Goal: Check status: Check status

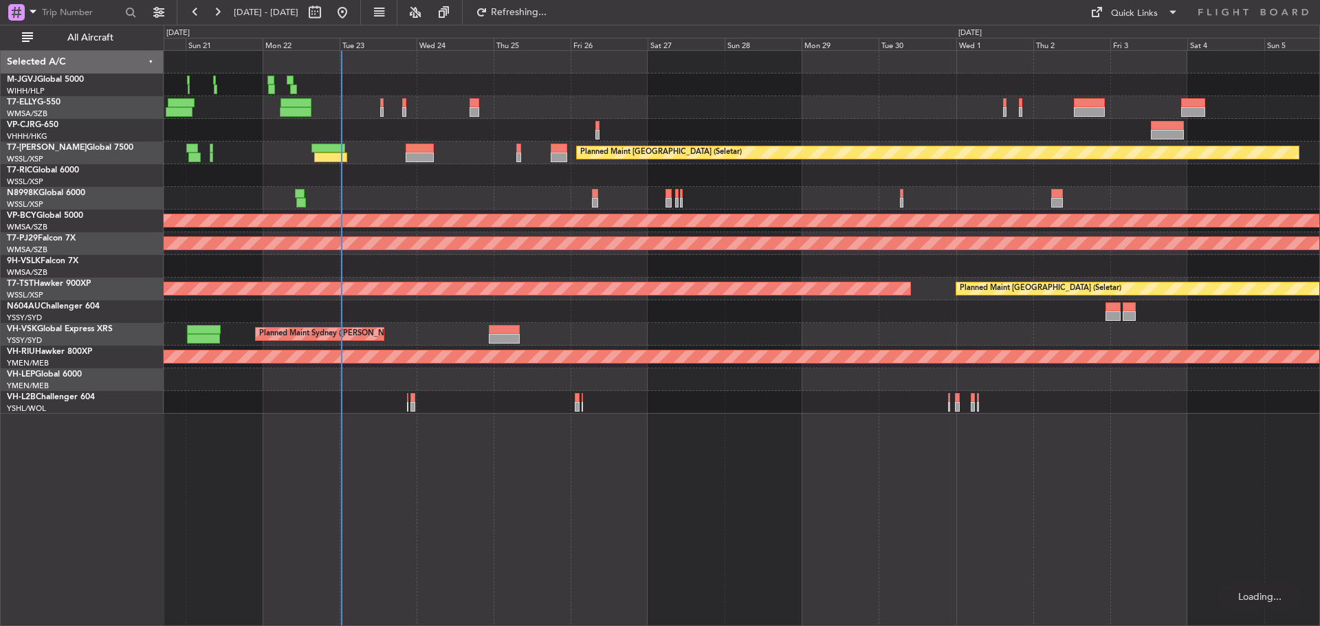
click at [607, 179] on div at bounding box center [741, 175] width 1155 height 23
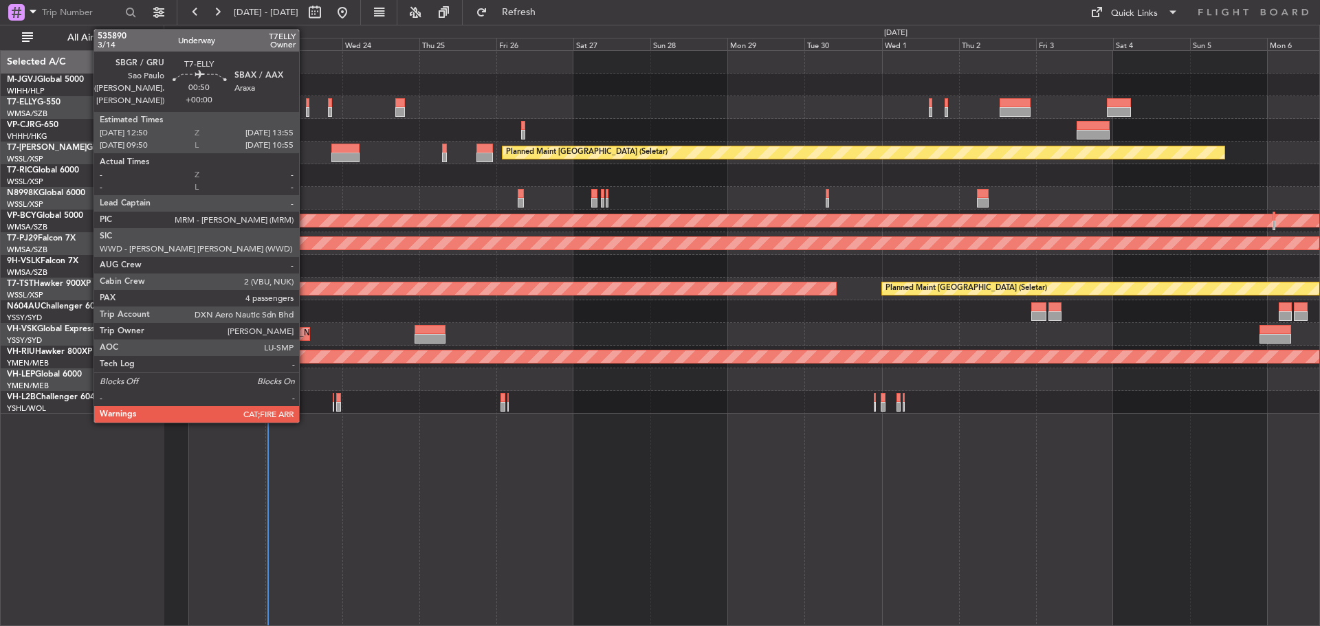
click at [306, 111] on div at bounding box center [308, 112] width 4 height 10
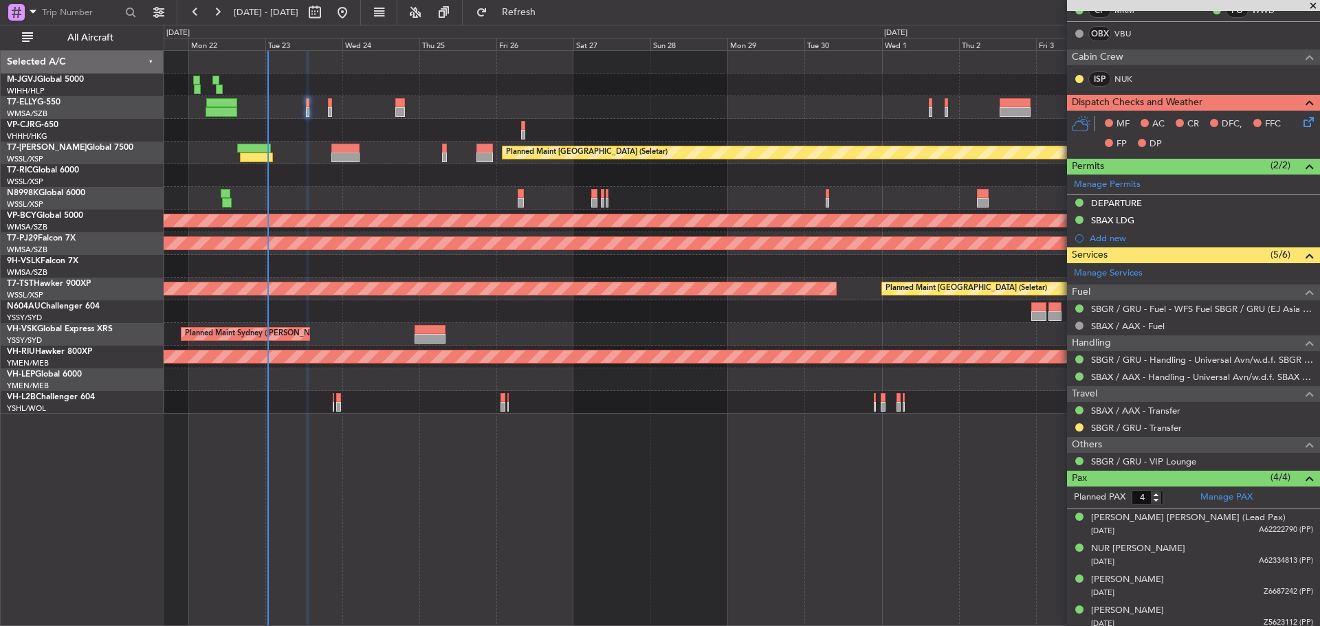
scroll to position [283, 0]
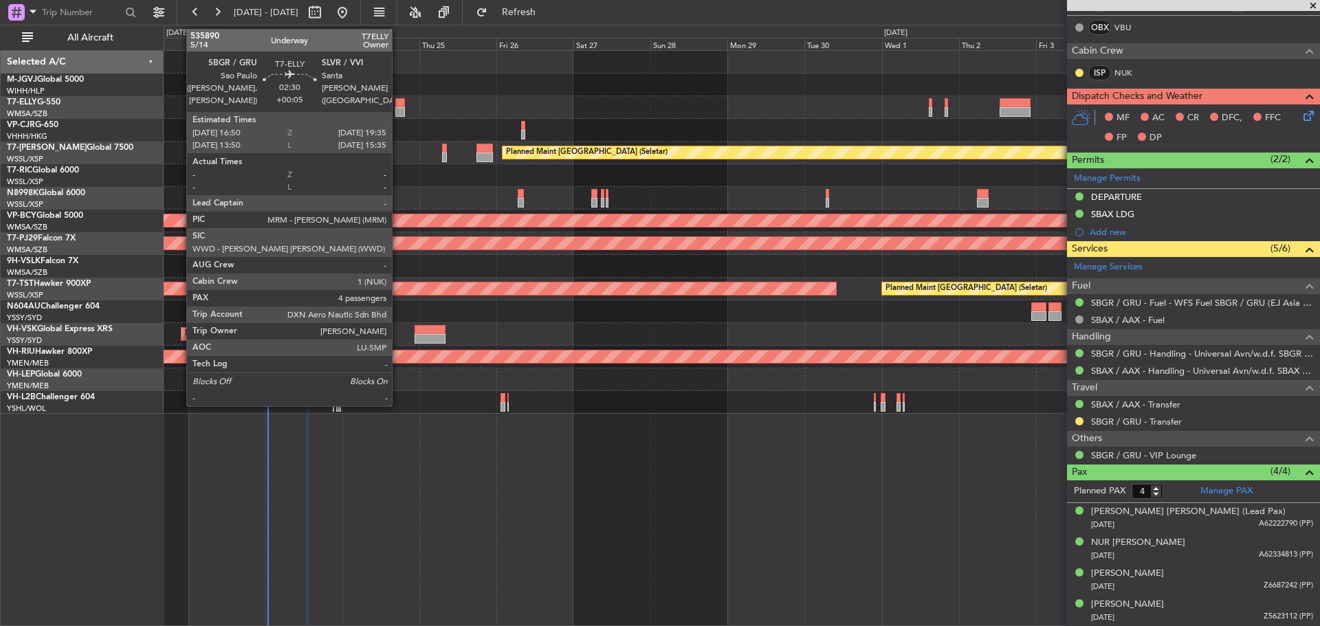
click at [398, 107] on div at bounding box center [399, 103] width 9 height 10
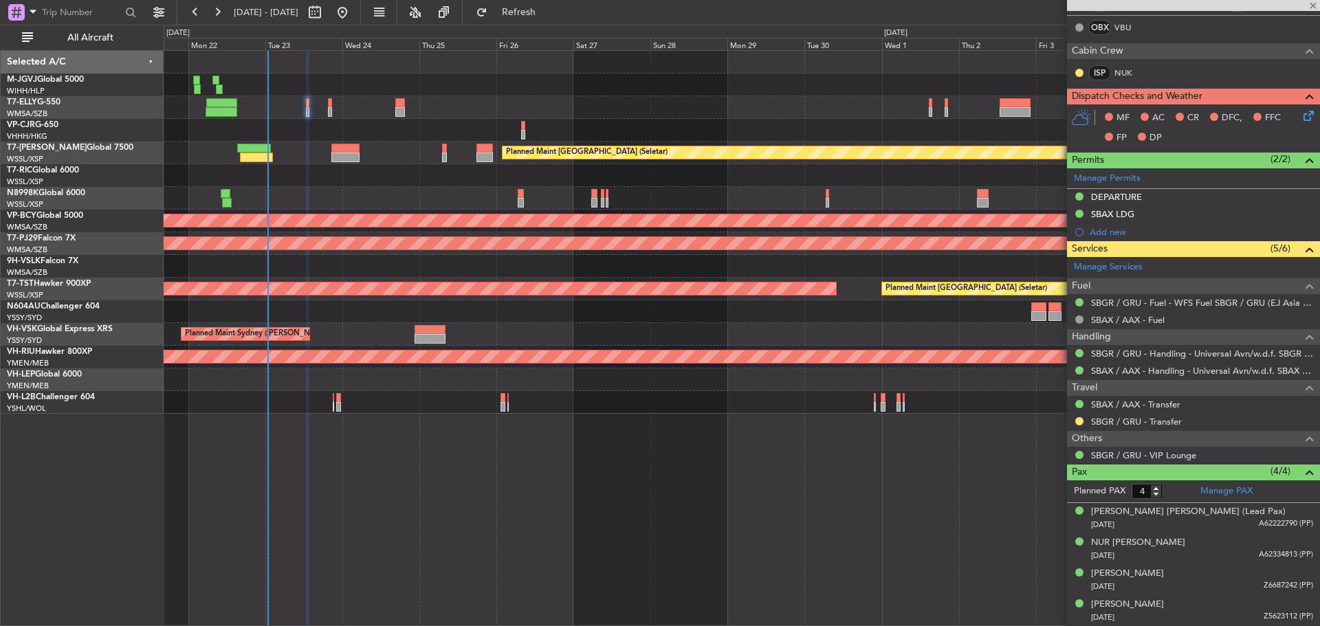
type input "+00:05"
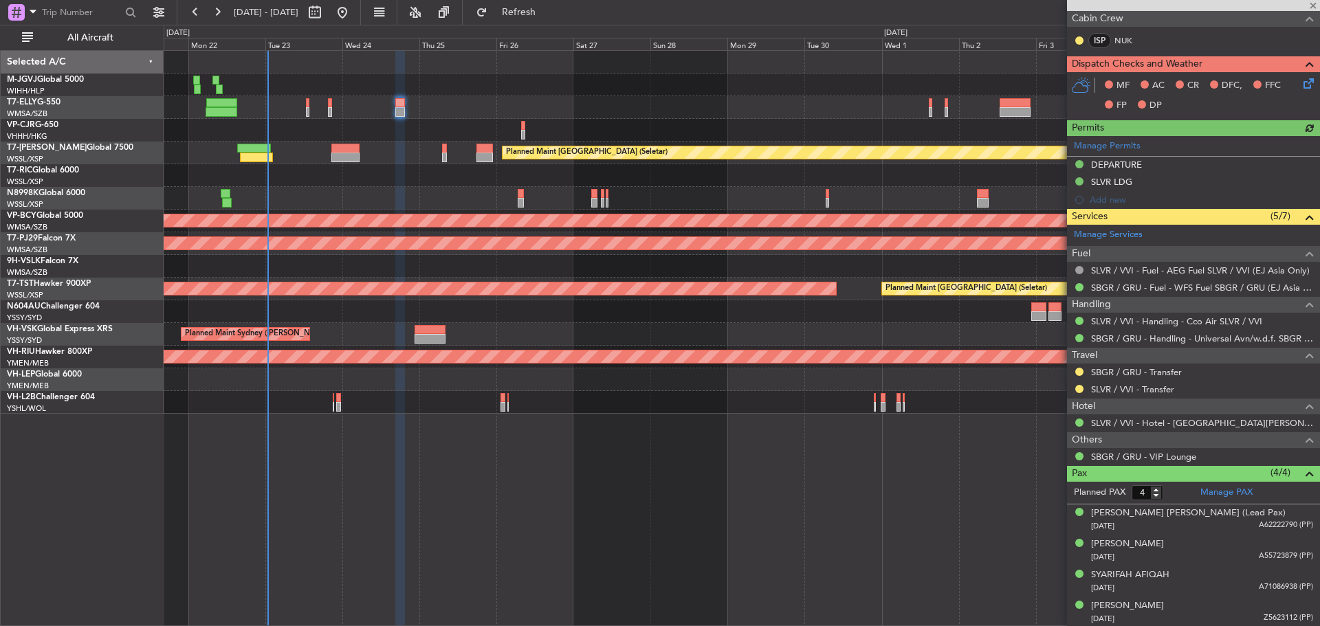
scroll to position [275, 0]
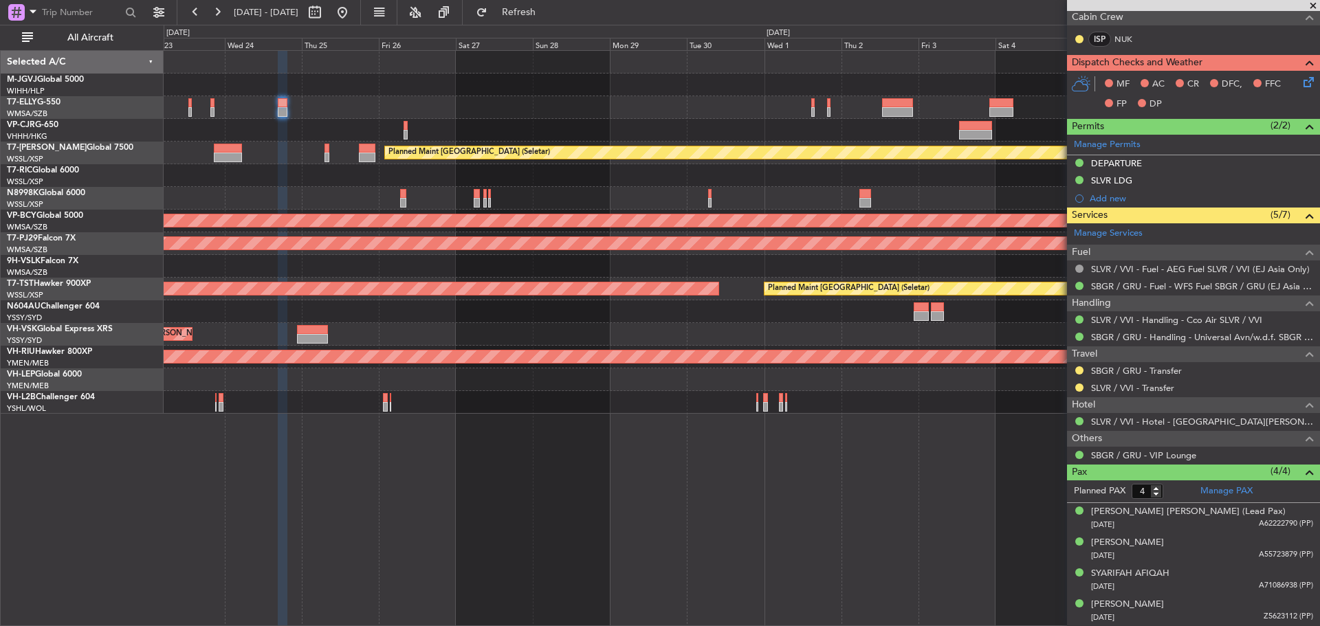
click at [642, 142] on div "Planned Maint [GEOGRAPHIC_DATA] ([GEOGRAPHIC_DATA] Intl) [PERSON_NAME] [GEOGRAP…" at bounding box center [741, 232] width 1155 height 363
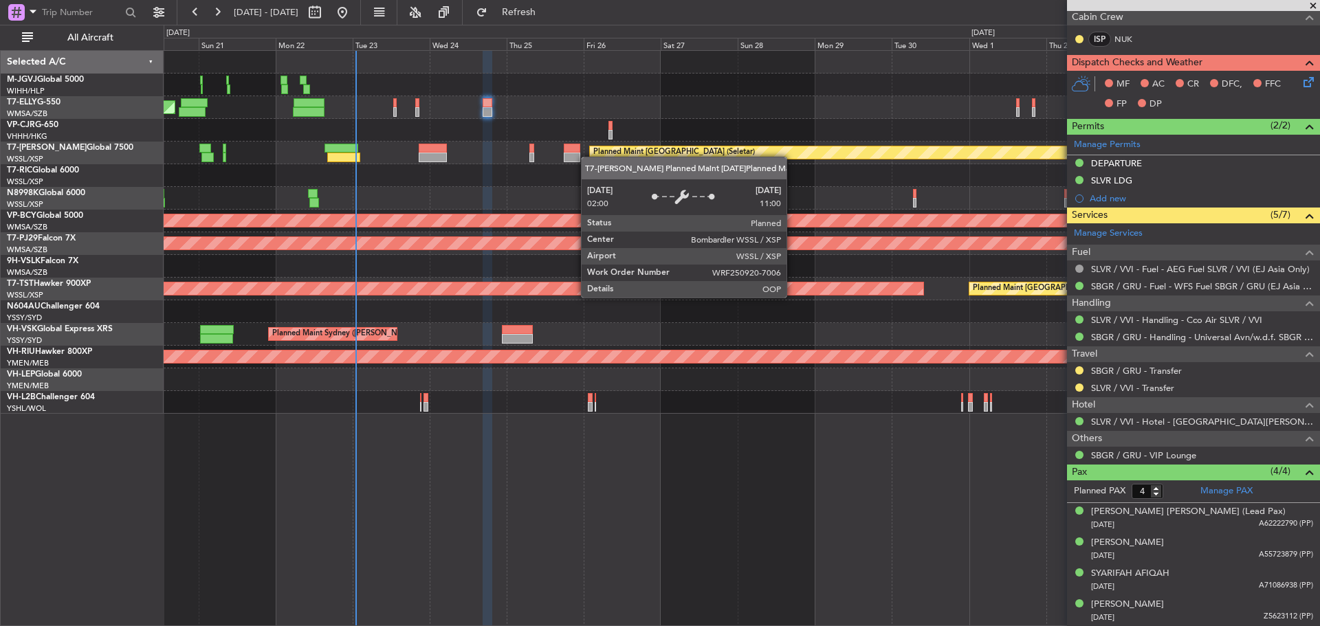
click at [612, 155] on div "Planned Maint [GEOGRAPHIC_DATA] (Seletar) [PERSON_NAME] Jakarta (Halim Intl) [P…" at bounding box center [741, 232] width 1155 height 363
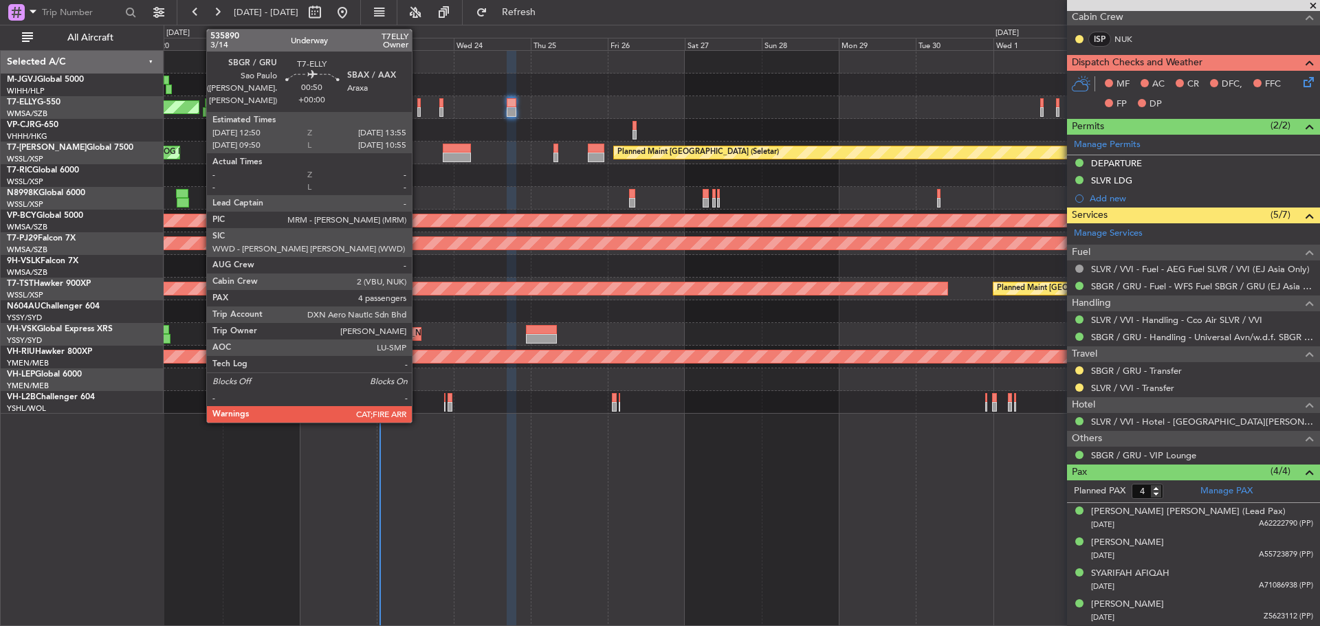
click at [418, 113] on div at bounding box center [419, 112] width 4 height 10
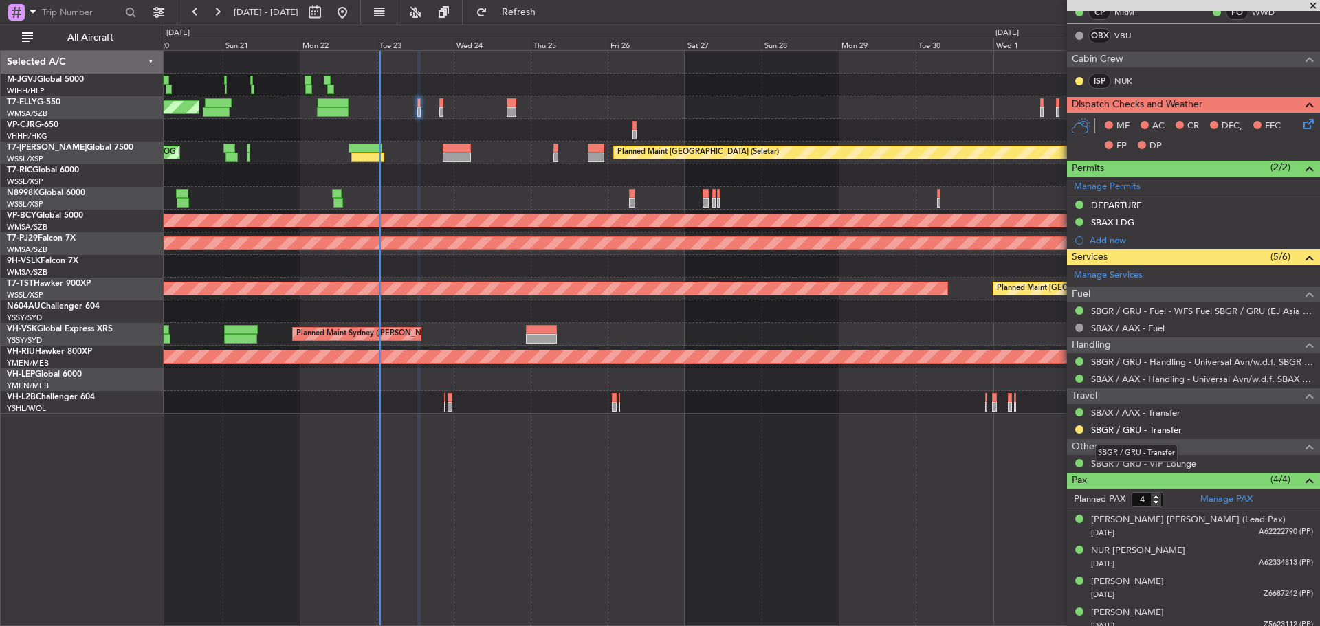
click at [1125, 432] on link "SBGR / GRU - Transfer" at bounding box center [1136, 430] width 91 height 12
click at [1108, 431] on link "SBGR / GRU - Transfer" at bounding box center [1136, 430] width 91 height 12
click at [539, 16] on span "Refresh" at bounding box center [519, 13] width 58 height 10
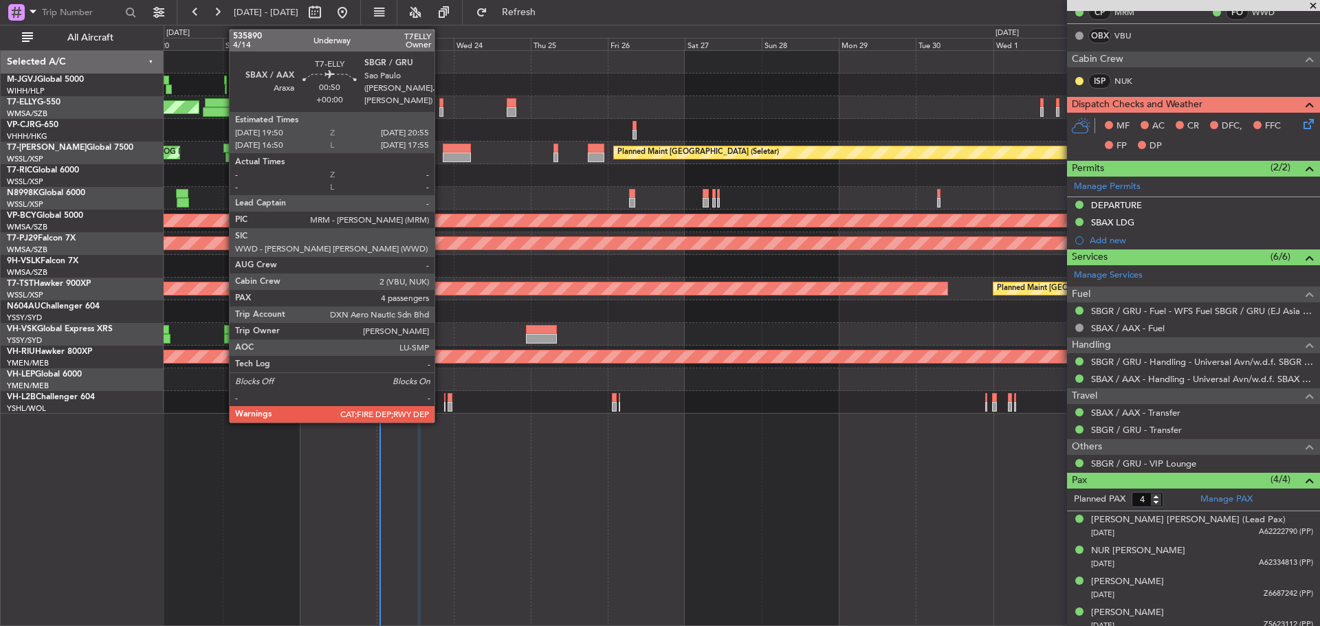
click at [441, 109] on div at bounding box center [441, 112] width 4 height 10
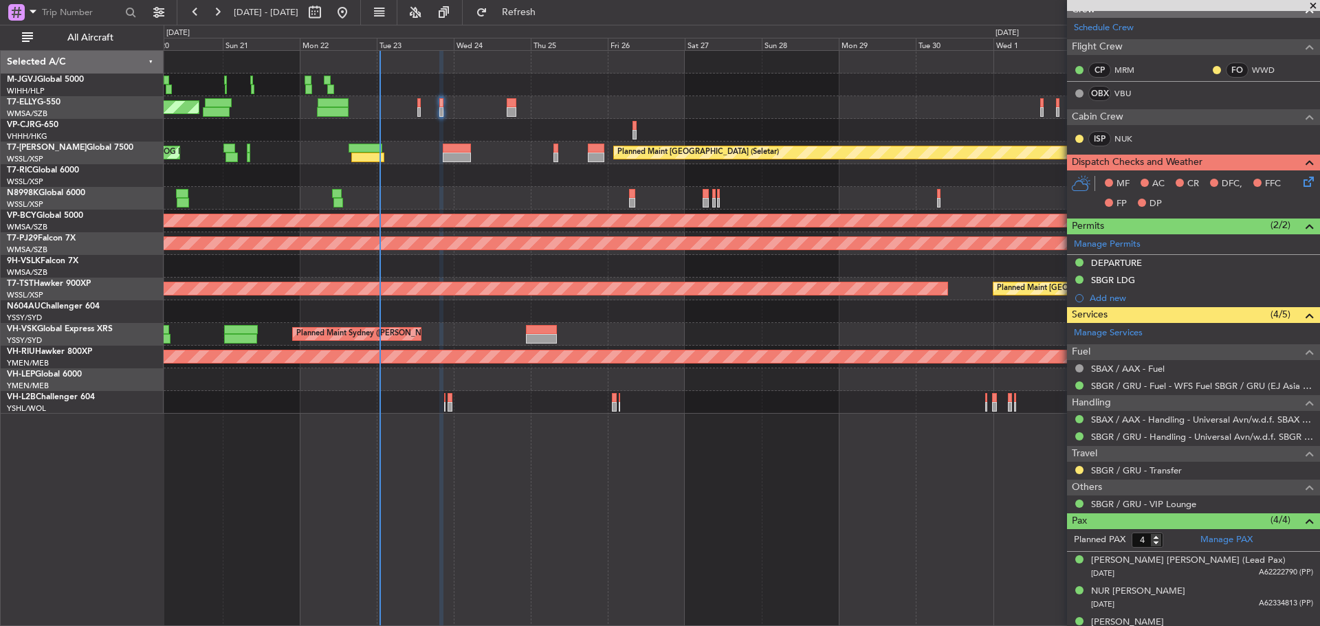
scroll to position [206, 0]
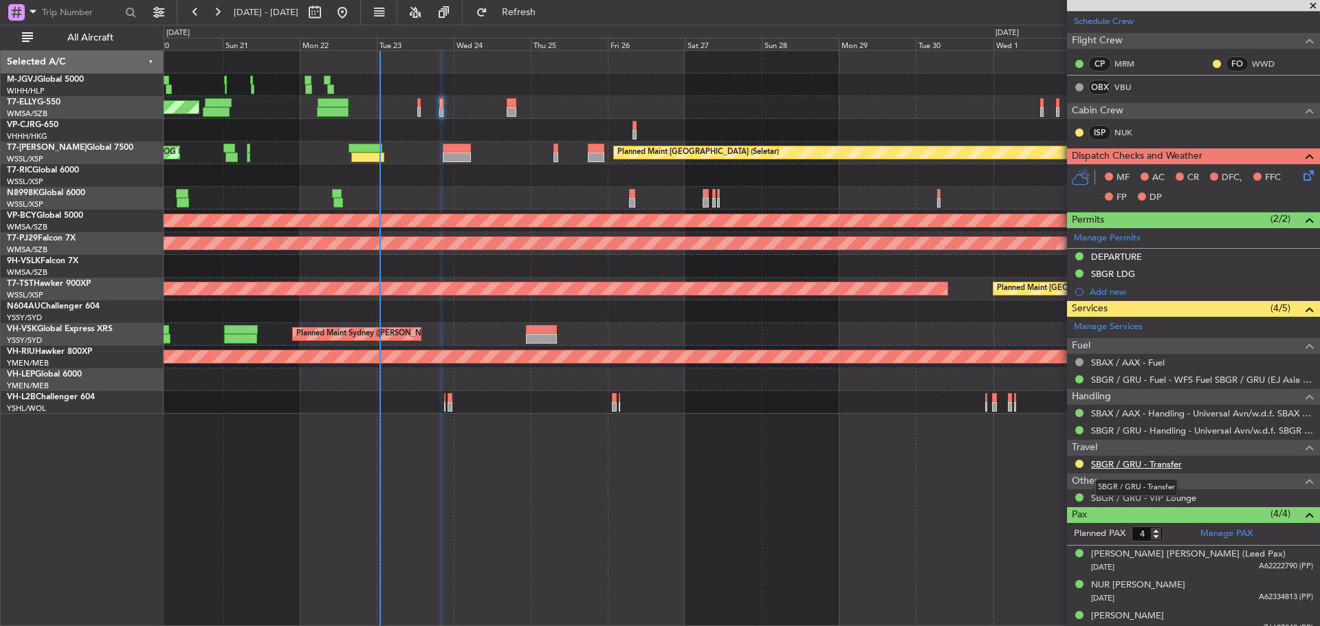
click at [1166, 463] on link "SBGR / GRU - Transfer" at bounding box center [1136, 464] width 91 height 12
click at [545, 12] on span "Refresh" at bounding box center [519, 13] width 58 height 10
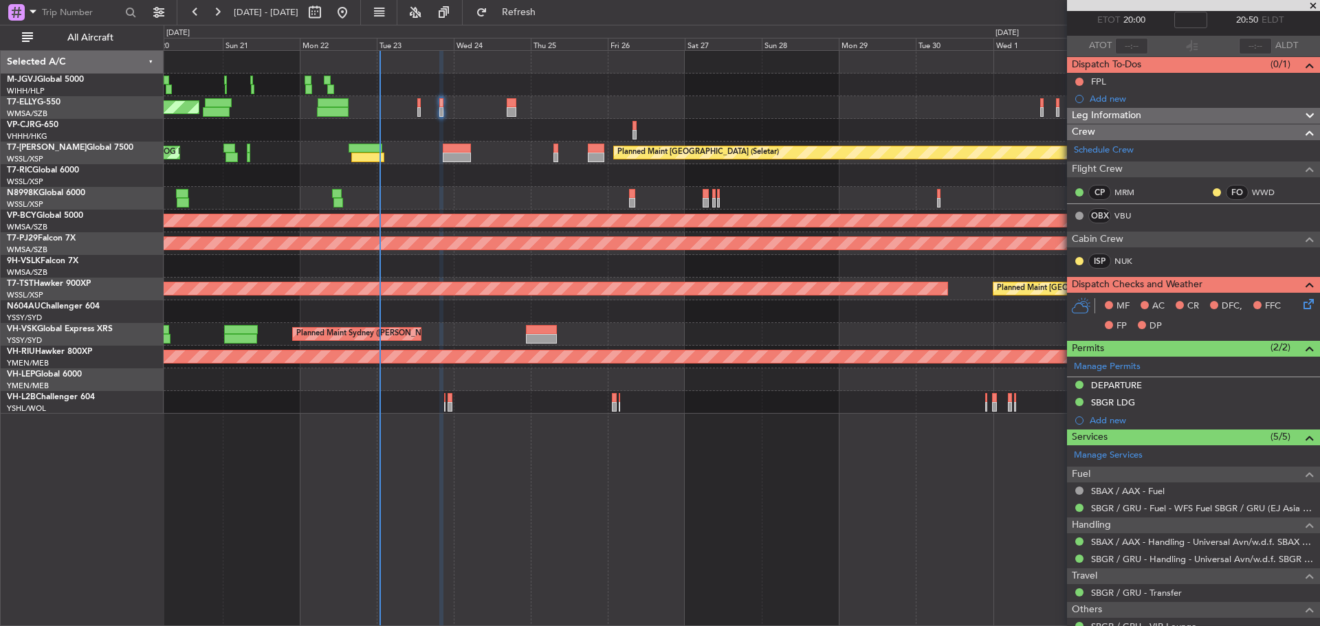
scroll to position [0, 0]
